Goal: Task Accomplishment & Management: Complete application form

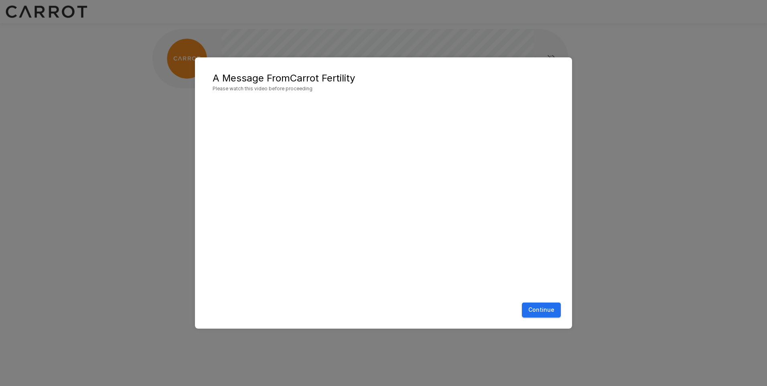
click at [539, 306] on button "Continue" at bounding box center [541, 310] width 39 height 15
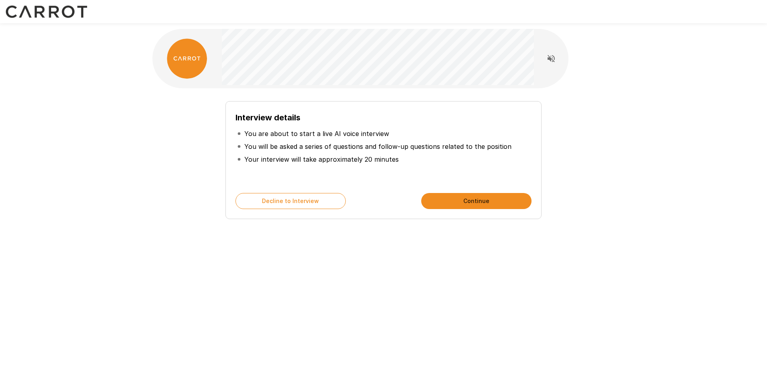
click at [159, 134] on div "Interview details You are about to start a live AI voice interview You will be …" at bounding box center [384, 157] width 456 height 124
click at [151, 147] on div "Interview details You are about to start a live AI voice interview You will be …" at bounding box center [384, 143] width 482 height 287
click at [145, 161] on div "Interview details You are about to start a live AI voice interview You will be …" at bounding box center [384, 143] width 482 height 287
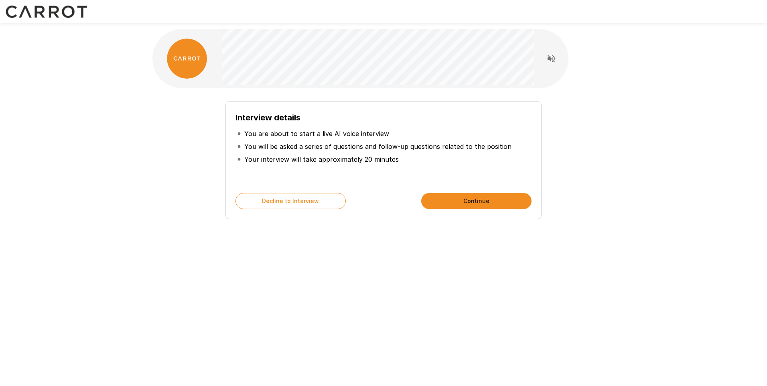
click at [486, 206] on button "Continue" at bounding box center [476, 201] width 110 height 16
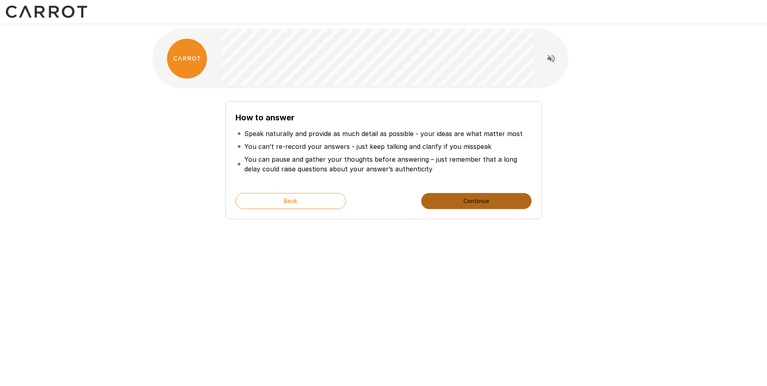
click at [457, 199] on button "Continue" at bounding box center [476, 201] width 110 height 16
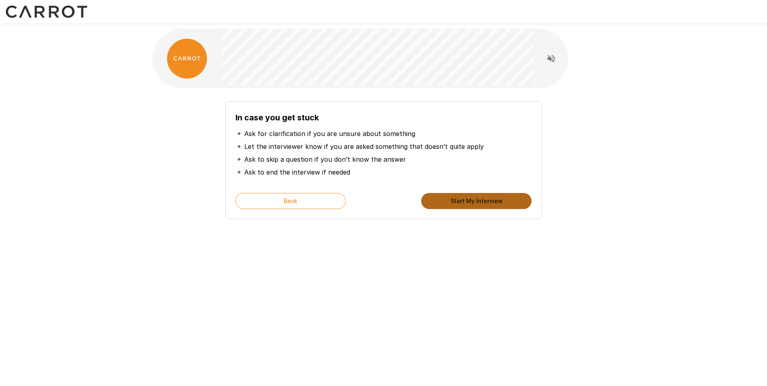
click at [461, 199] on button "Start My Interview" at bounding box center [476, 201] width 110 height 16
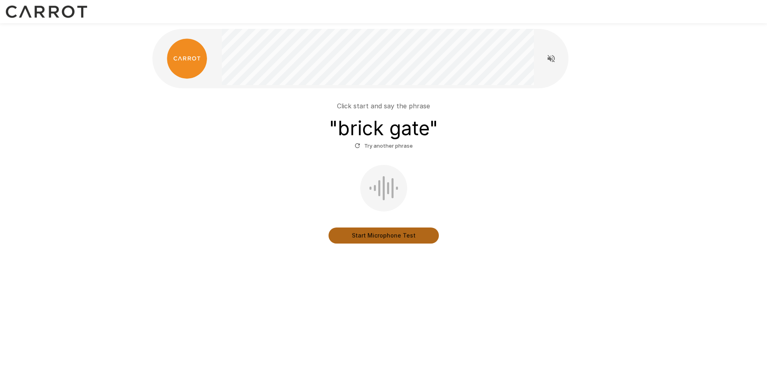
click at [380, 234] on button "Start Microphone Test" at bounding box center [384, 236] width 110 height 16
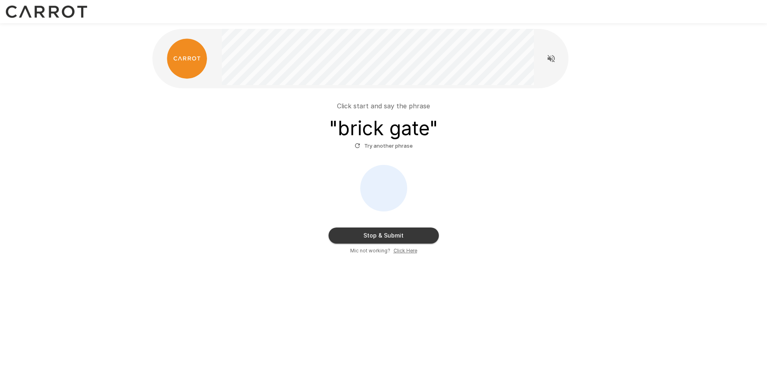
click at [399, 250] on u "Click Here" at bounding box center [406, 251] width 24 height 6
click at [405, 249] on u "Click Here" at bounding box center [406, 251] width 24 height 6
click at [388, 237] on button "Stop & Submit" at bounding box center [384, 236] width 110 height 16
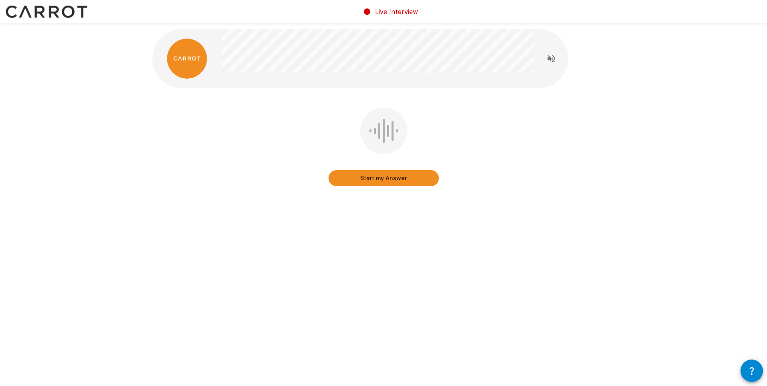
click at [379, 177] on button "Start my Answer" at bounding box center [384, 178] width 110 height 16
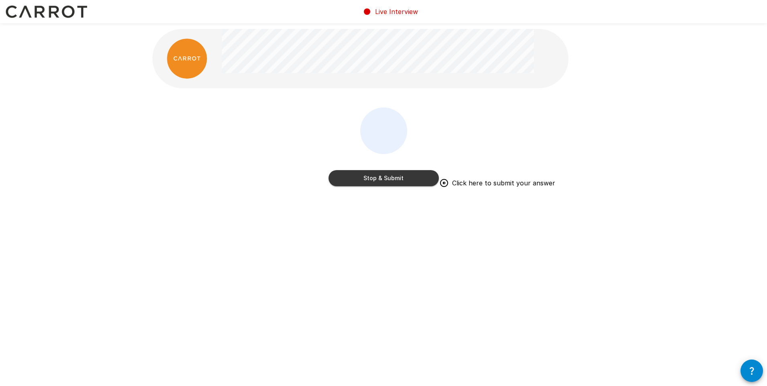
click at [366, 180] on button "Stop & Submit" at bounding box center [384, 178] width 110 height 16
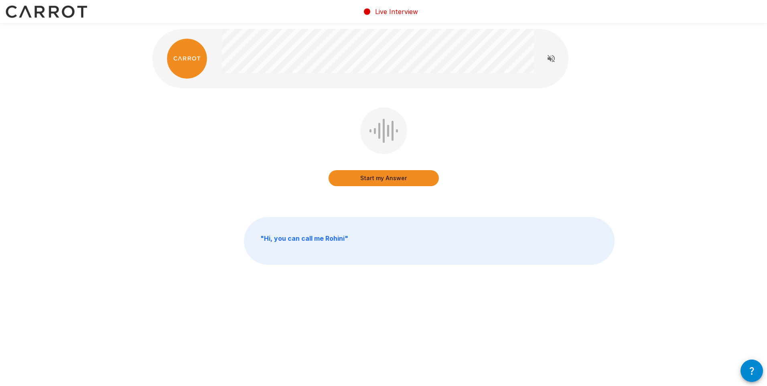
click at [381, 181] on button "Start my Answer" at bounding box center [384, 178] width 110 height 16
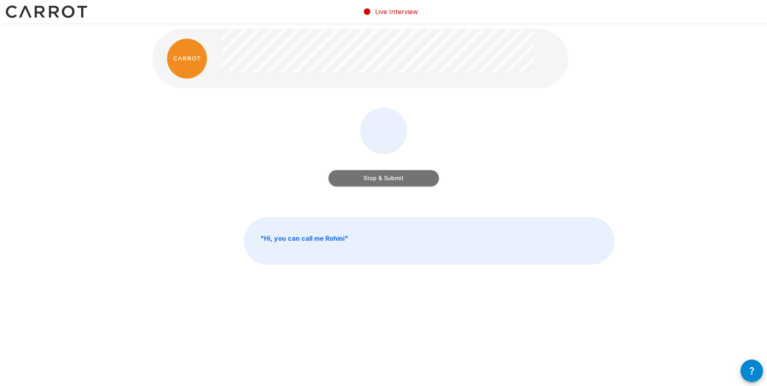
click at [411, 179] on button "Stop & Submit" at bounding box center [384, 178] width 110 height 16
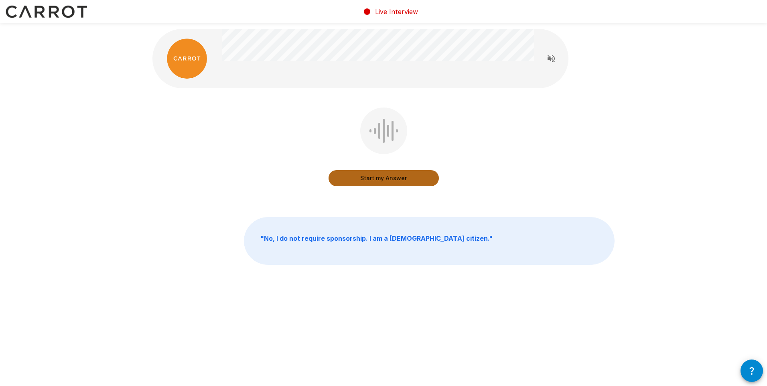
click at [384, 175] on button "Start my Answer" at bounding box center [384, 178] width 110 height 16
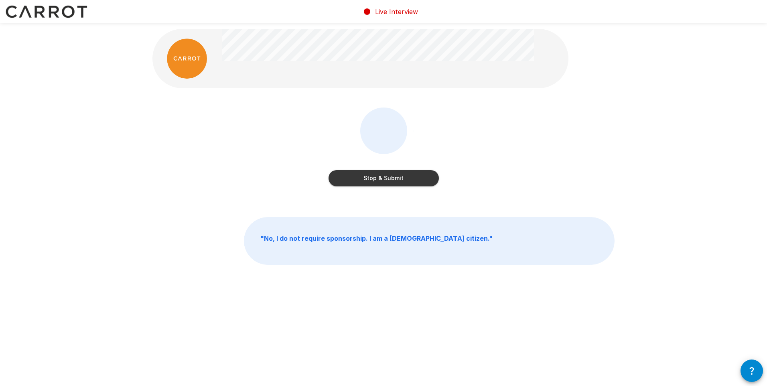
click at [398, 178] on button "Stop & Submit" at bounding box center [384, 178] width 110 height 16
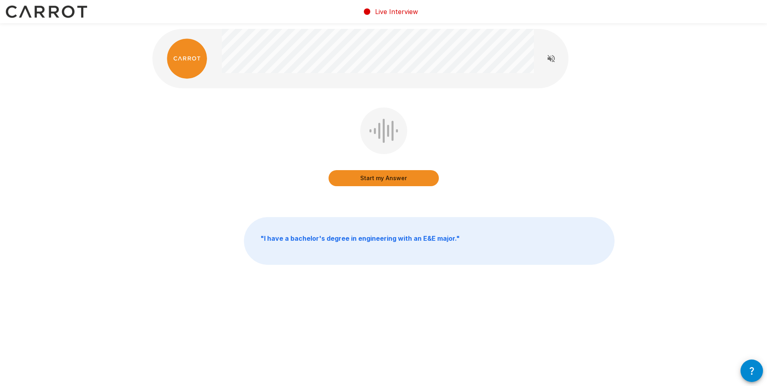
click at [390, 177] on button "Start my Answer" at bounding box center [384, 178] width 110 height 16
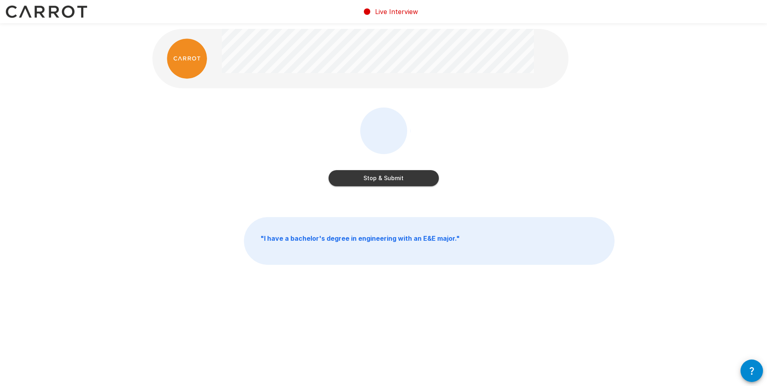
click at [395, 178] on button "Stop & Submit" at bounding box center [384, 178] width 110 height 16
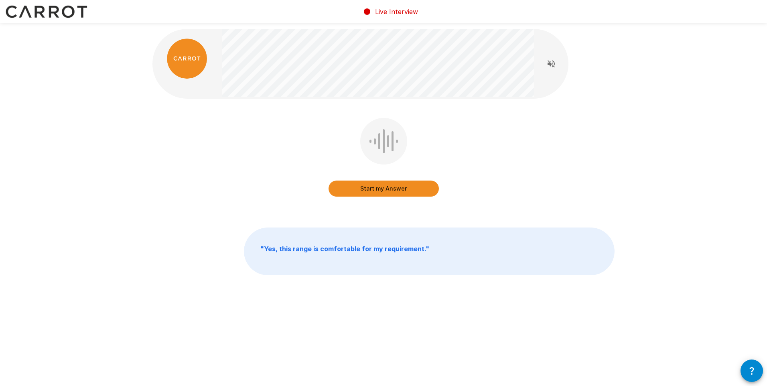
click at [378, 186] on button "Start my Answer" at bounding box center [384, 189] width 110 height 16
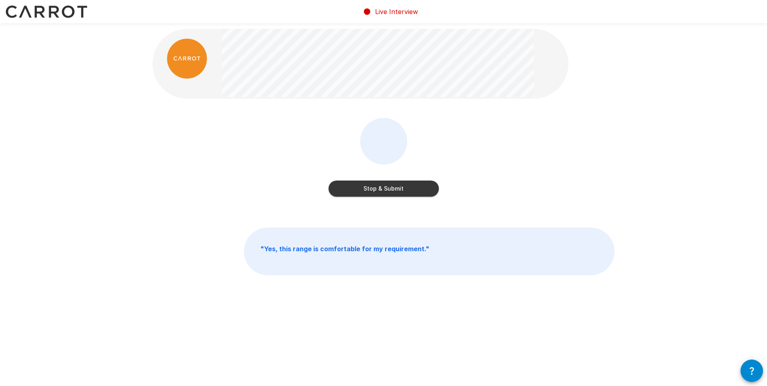
click at [409, 189] on button "Stop & Submit" at bounding box center [384, 189] width 110 height 16
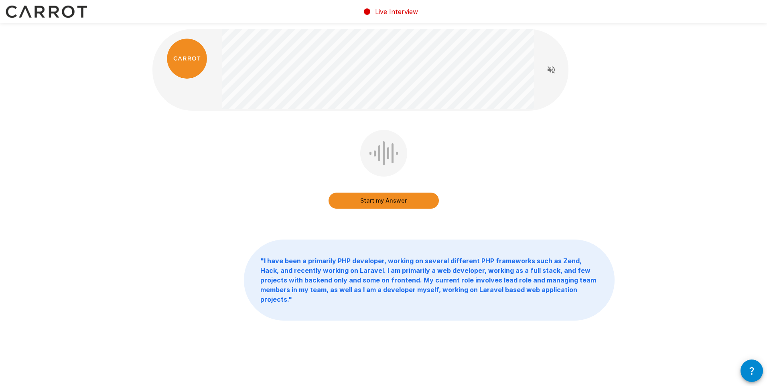
click at [179, 185] on div "Start my Answer" at bounding box center [383, 175] width 462 height 90
click at [388, 194] on button "Start my Answer" at bounding box center [384, 201] width 110 height 16
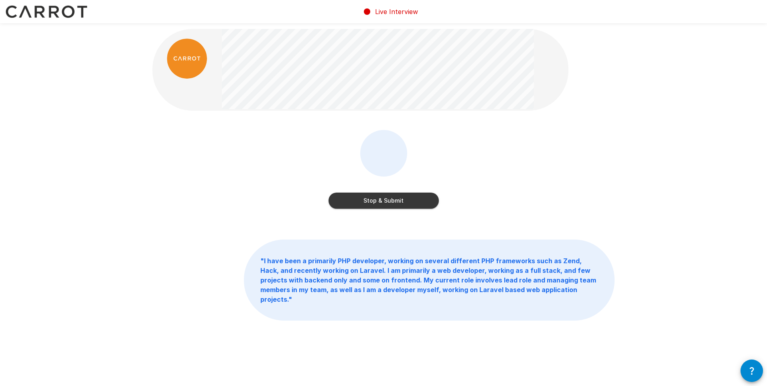
click at [423, 200] on button "Stop & Submit" at bounding box center [384, 201] width 110 height 16
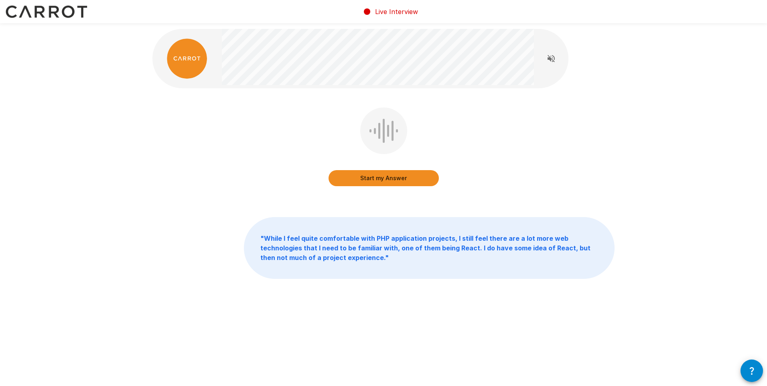
click at [264, 117] on div "Start my Answer" at bounding box center [383, 153] width 462 height 90
click at [397, 179] on button "Start my Answer" at bounding box center [384, 178] width 110 height 16
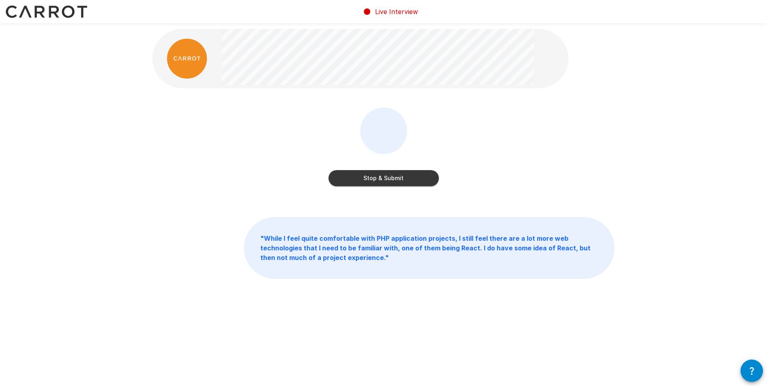
click at [403, 177] on button "Stop & Submit" at bounding box center [384, 178] width 110 height 16
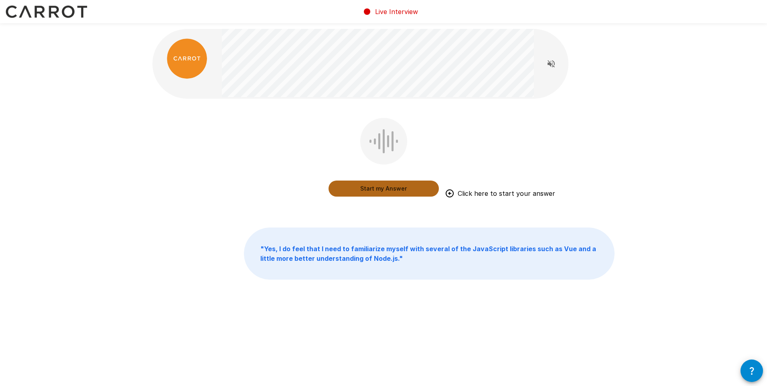
click at [367, 187] on button "Start my Answer" at bounding box center [384, 189] width 110 height 16
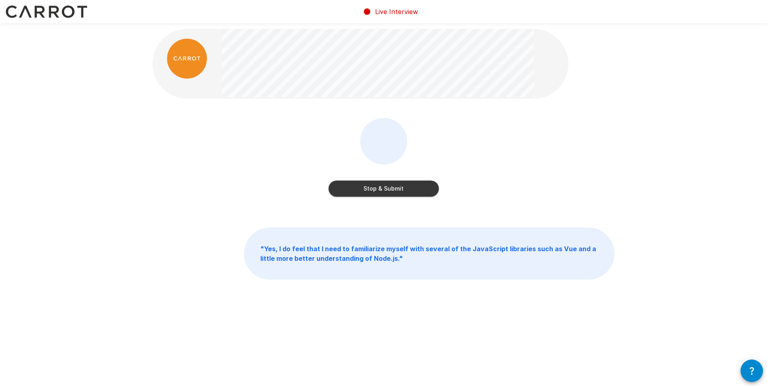
click at [388, 186] on button "Stop & Submit" at bounding box center [384, 189] width 110 height 16
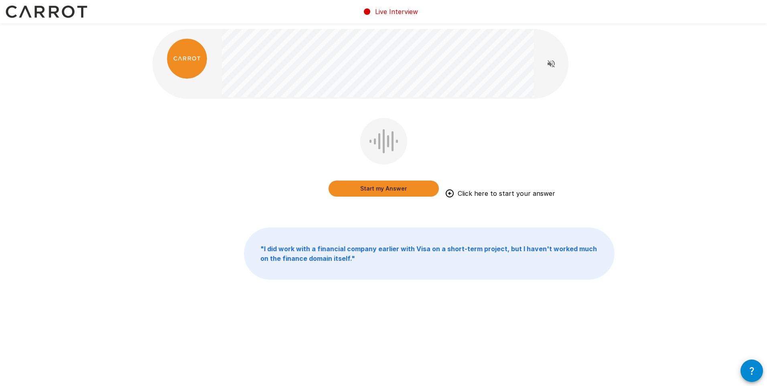
click at [405, 187] on button "Start my Answer" at bounding box center [384, 189] width 110 height 16
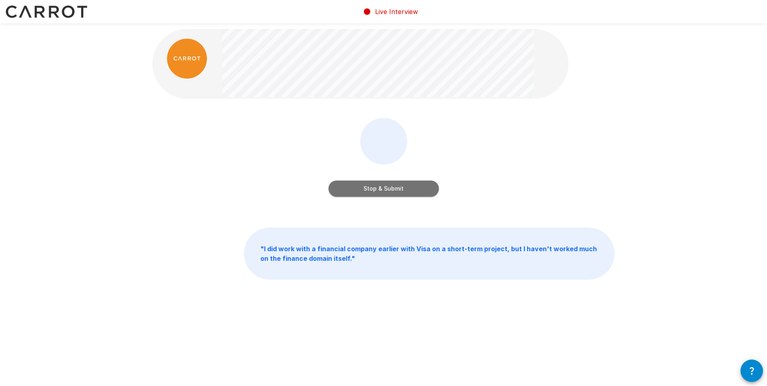
click at [385, 187] on button "Stop & Submit" at bounding box center [384, 189] width 110 height 16
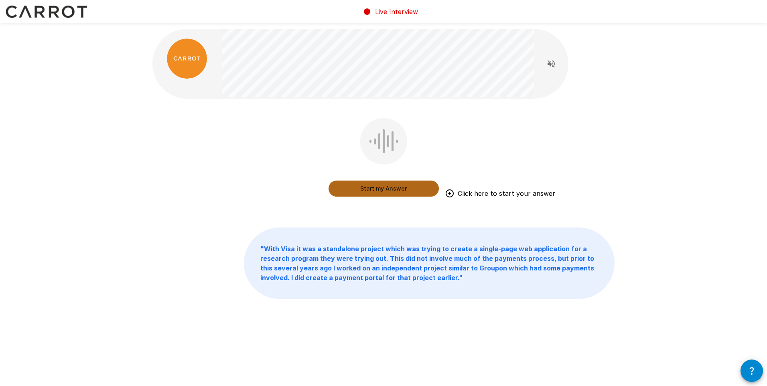
click at [376, 189] on button "Start my Answer" at bounding box center [384, 189] width 110 height 16
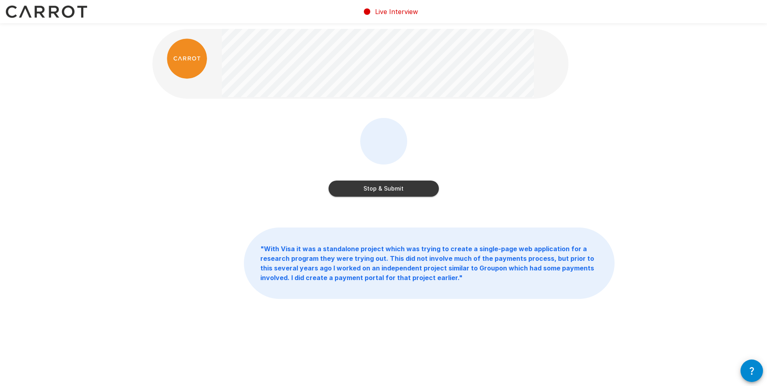
click at [411, 185] on button "Stop & Submit" at bounding box center [384, 189] width 110 height 16
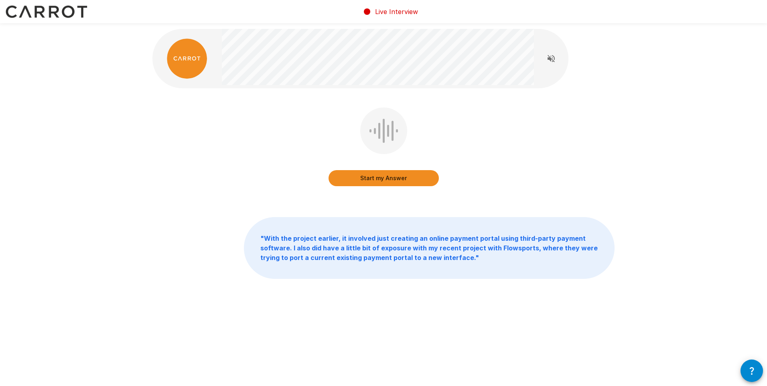
click at [198, 144] on div "Start my Answer" at bounding box center [383, 153] width 462 height 90
click at [425, 178] on button "Start my Answer" at bounding box center [384, 178] width 110 height 16
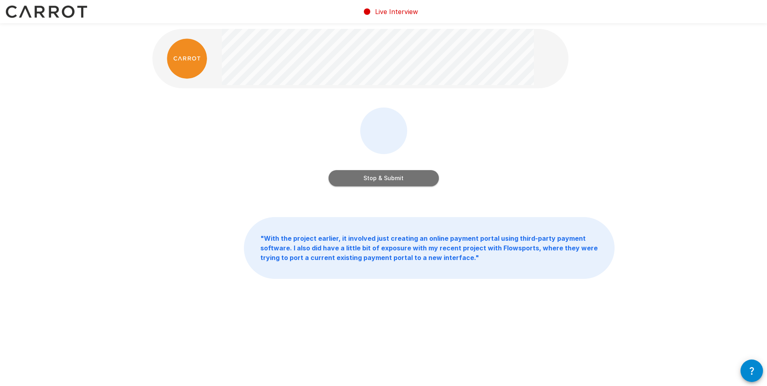
click at [394, 182] on button "Stop & Submit" at bounding box center [384, 178] width 110 height 16
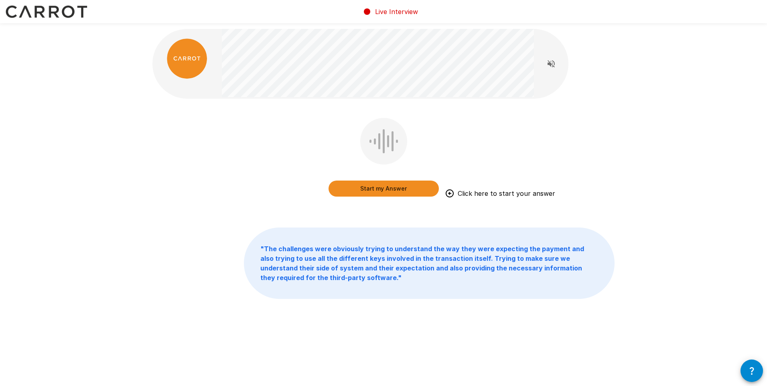
click at [754, 368] on icon "button" at bounding box center [752, 371] width 10 height 10
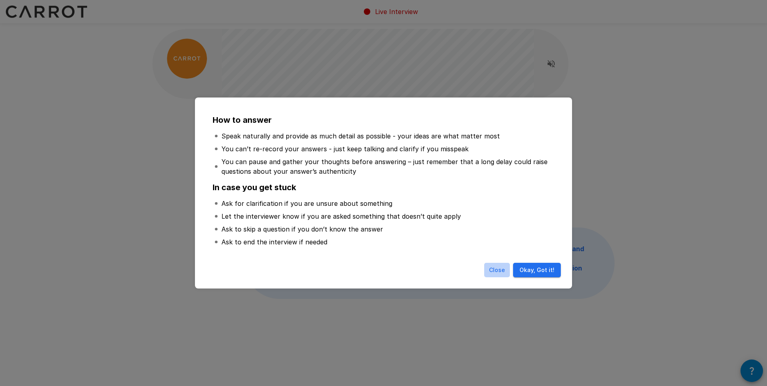
click at [496, 269] on button "Close" at bounding box center [497, 270] width 26 height 15
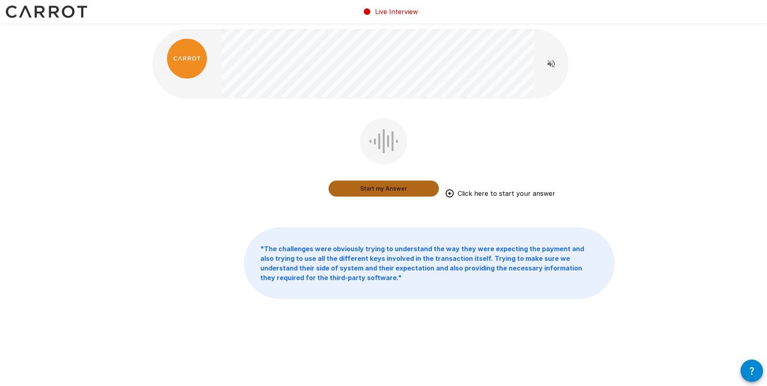
click at [382, 188] on button "Start my Answer" at bounding box center [384, 189] width 110 height 16
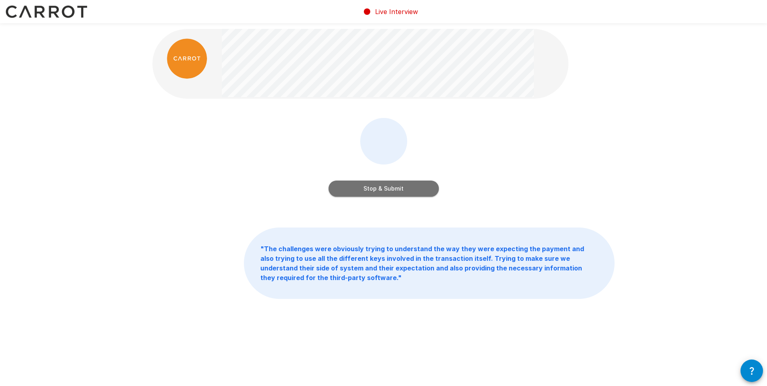
click at [399, 194] on button "Stop & Submit" at bounding box center [384, 189] width 110 height 16
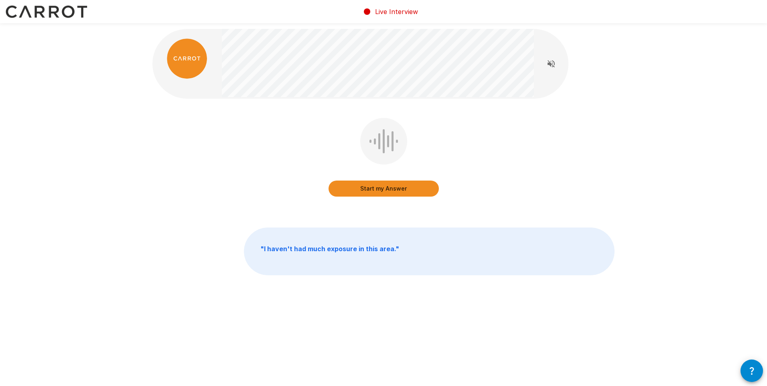
click at [295, 152] on div "Start my Answer" at bounding box center [383, 163] width 462 height 90
click at [281, 127] on div "Start my Answer Click here to start your answer" at bounding box center [383, 163] width 462 height 90
click at [372, 189] on button "Start my Answer" at bounding box center [384, 189] width 110 height 16
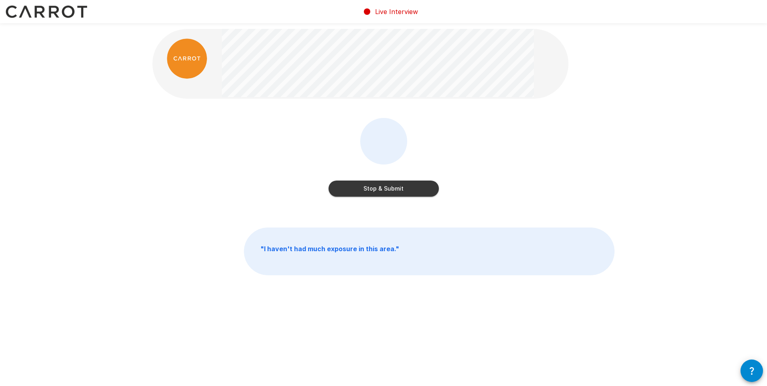
click at [403, 190] on button "Stop & Submit" at bounding box center [384, 189] width 110 height 16
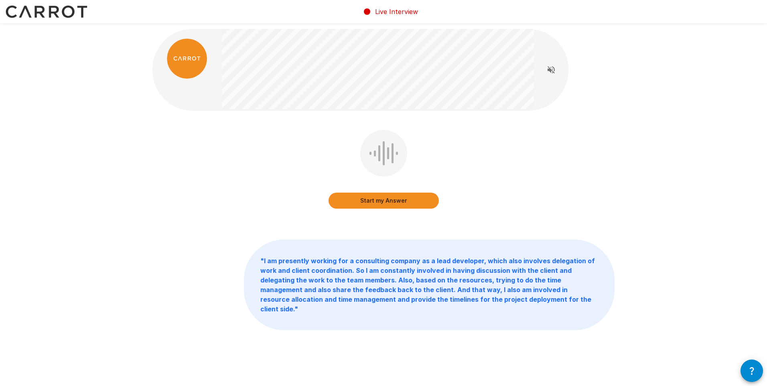
click at [232, 142] on div "Start my Answer" at bounding box center [383, 175] width 462 height 90
click at [234, 148] on div "Start my Answer Click here to start your answer" at bounding box center [383, 175] width 462 height 90
click at [369, 203] on button "Start my Answer" at bounding box center [384, 201] width 110 height 16
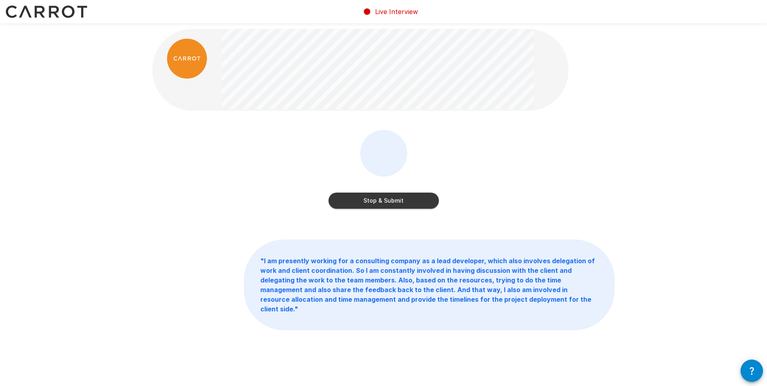
click at [419, 203] on button "Stop & Submit" at bounding box center [384, 201] width 110 height 16
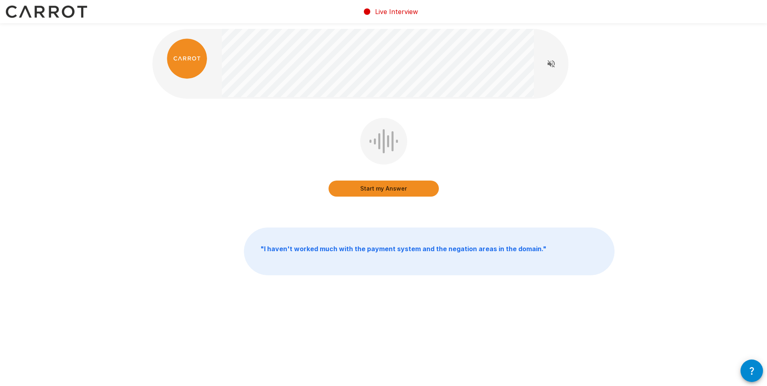
click at [190, 138] on div "Start my Answer" at bounding box center [383, 163] width 462 height 90
click at [447, 246] on b "" I haven't worked much with the payment system and the negation areas in the d…" at bounding box center [403, 249] width 286 height 8
click at [400, 187] on button "Start my Answer" at bounding box center [384, 189] width 110 height 16
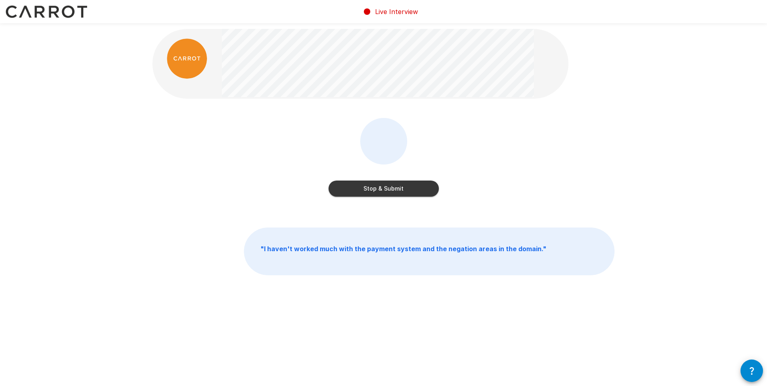
click at [394, 190] on button "Stop & Submit" at bounding box center [384, 189] width 110 height 16
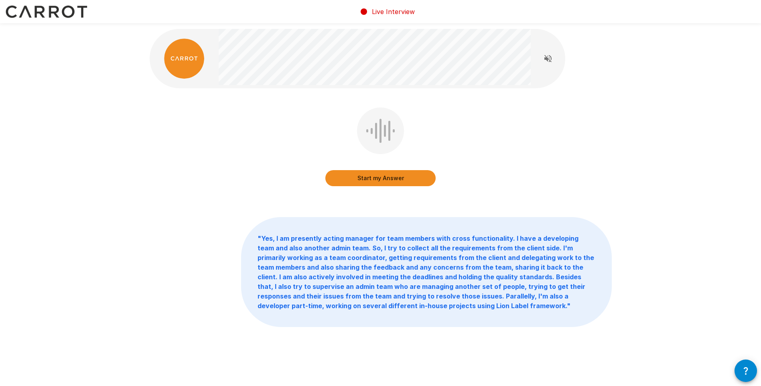
click at [215, 131] on div "Start my Answer" at bounding box center [381, 153] width 462 height 90
click at [124, 186] on div "Start my Answer " Yes, I am presently acting manager for team members with cros…" at bounding box center [380, 195] width 761 height 391
click at [285, 172] on div "Start my Answer Click here to start your answer" at bounding box center [381, 153] width 462 height 90
click at [393, 181] on button "Start my Answer" at bounding box center [380, 178] width 110 height 16
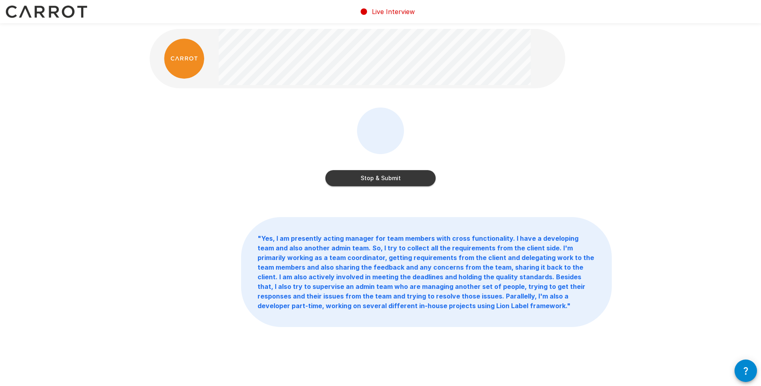
click at [387, 181] on button "Stop & Submit" at bounding box center [380, 178] width 110 height 16
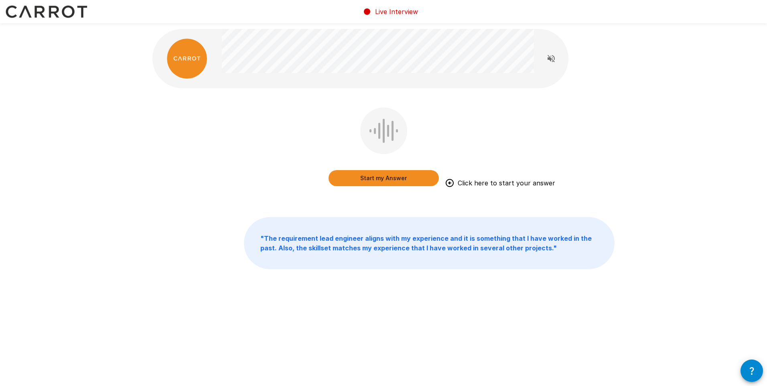
drag, startPoint x: 362, startPoint y: 177, endPoint x: 277, endPoint y: 169, distance: 85.8
click at [362, 177] on button "Start my Answer" at bounding box center [384, 178] width 110 height 16
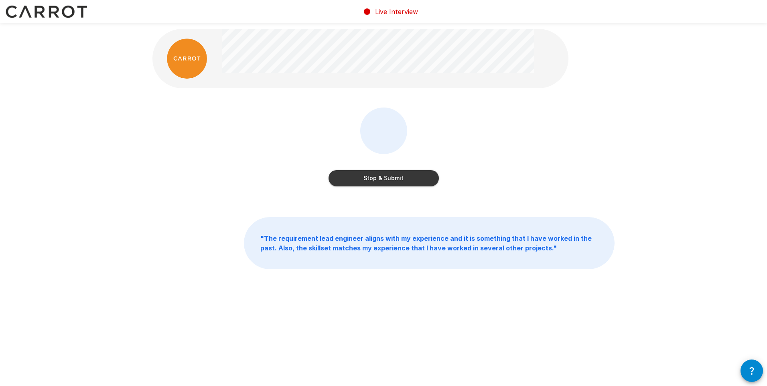
click at [410, 177] on button "Stop & Submit" at bounding box center [384, 178] width 110 height 16
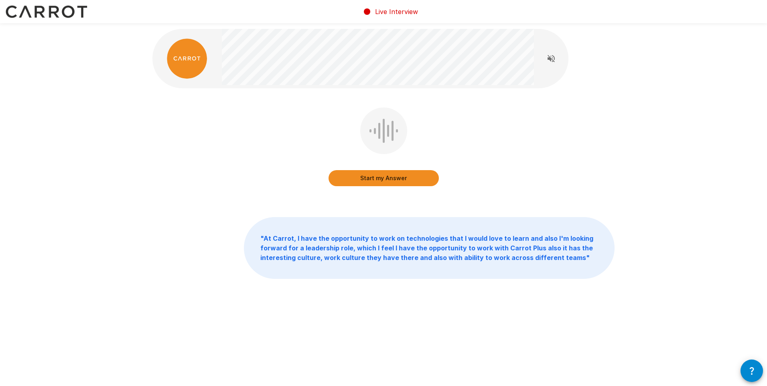
click at [204, 144] on div "Start my Answer" at bounding box center [383, 153] width 462 height 90
click at [384, 179] on button "Start my Answer" at bounding box center [384, 178] width 110 height 16
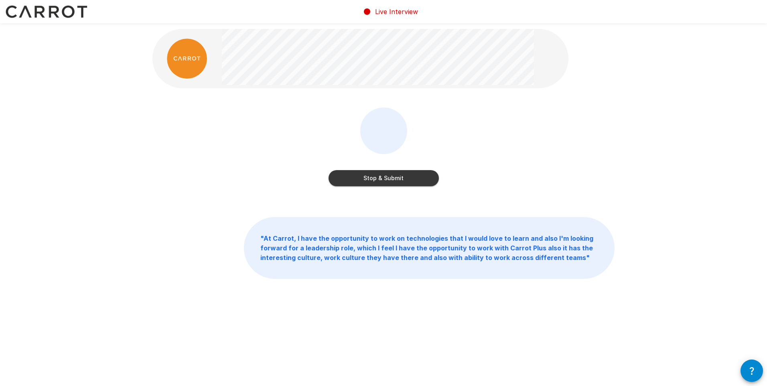
click at [425, 181] on button "Stop & Submit" at bounding box center [384, 178] width 110 height 16
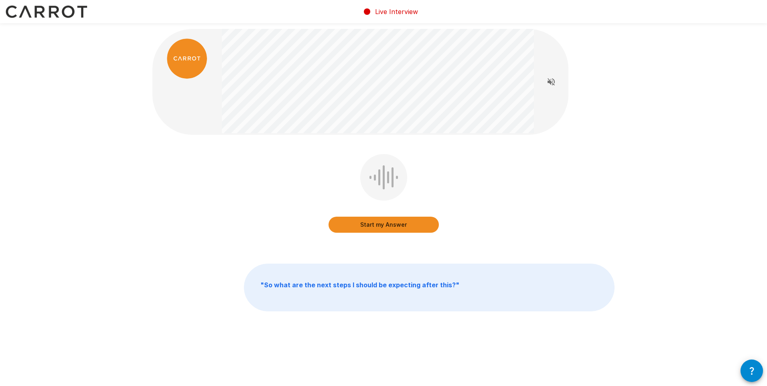
click at [125, 170] on div "Start my Answer " So what are the next steps I should be expecting after this? "" at bounding box center [383, 188] width 767 height 376
click at [125, 169] on div "Start my Answer " So what are the next steps I should be expecting after this? "" at bounding box center [383, 188] width 767 height 376
click at [425, 228] on button "Start my Answer" at bounding box center [384, 225] width 110 height 16
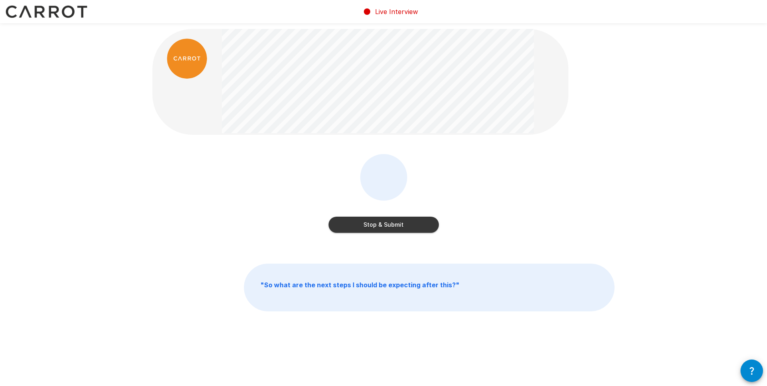
click at [404, 226] on button "Stop & Submit" at bounding box center [384, 225] width 110 height 16
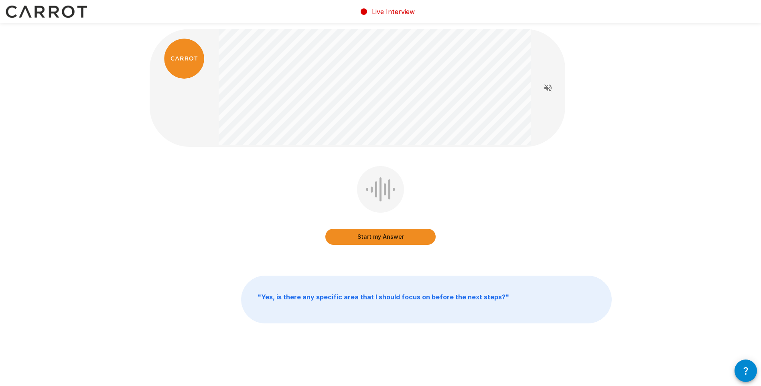
click at [374, 234] on button "Start my Answer" at bounding box center [380, 237] width 110 height 16
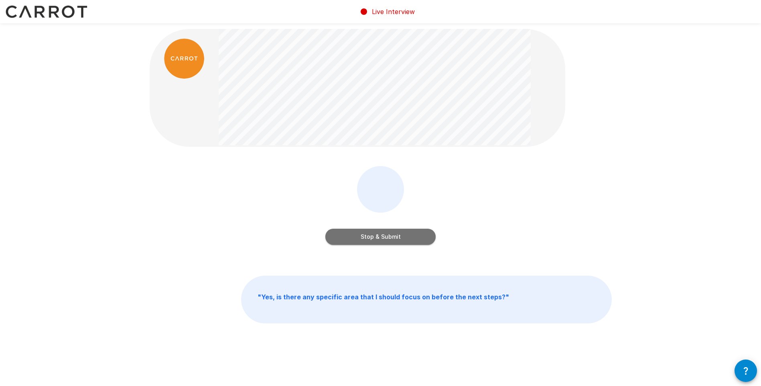
click at [359, 237] on button "Stop & Submit" at bounding box center [380, 237] width 110 height 16
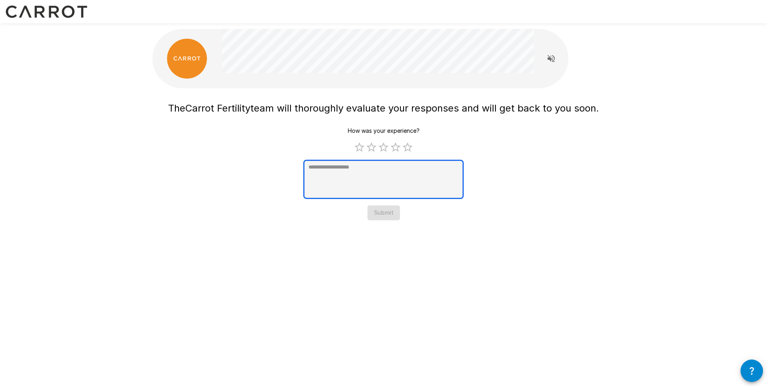
click at [427, 170] on textarea at bounding box center [383, 179] width 161 height 39
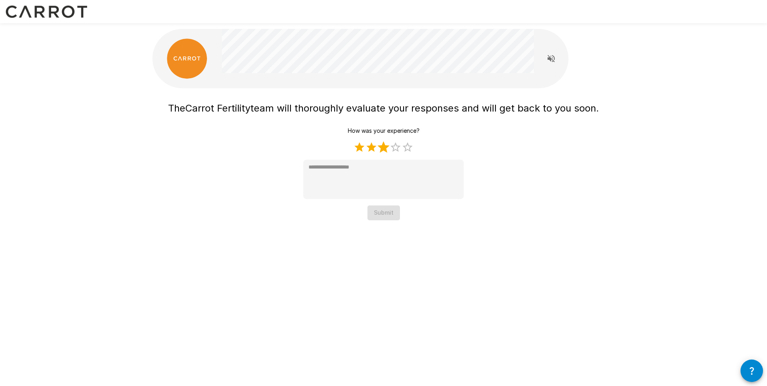
click at [382, 149] on label "3 Stars" at bounding box center [384, 147] width 12 height 12
type textarea "*"
click at [388, 211] on button "Submit" at bounding box center [384, 212] width 33 height 15
